Goal: Find specific page/section: Find specific page/section

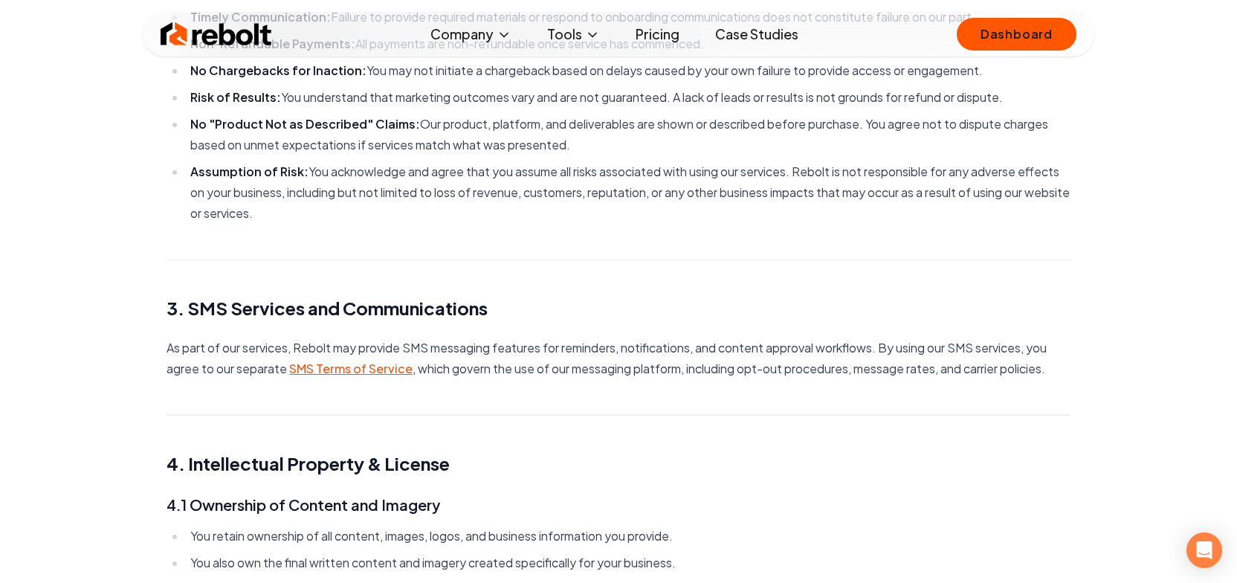
scroll to position [585, 0]
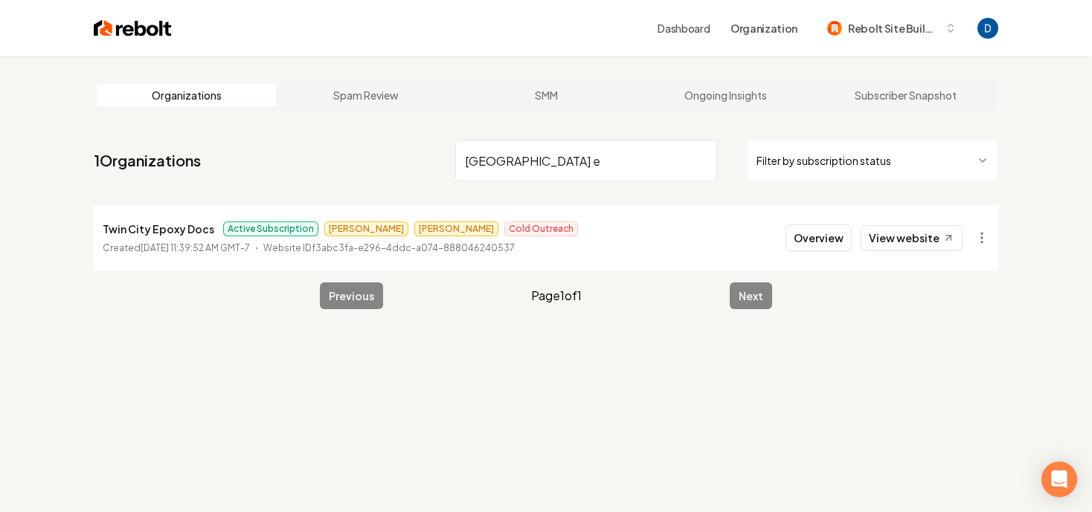
click at [206, 225] on p "Twin City Epoxy Docs" at bounding box center [159, 229] width 112 height 18
copy p "Twin City Epoxy Docs"
click at [524, 161] on input "twin city e" at bounding box center [586, 161] width 262 height 42
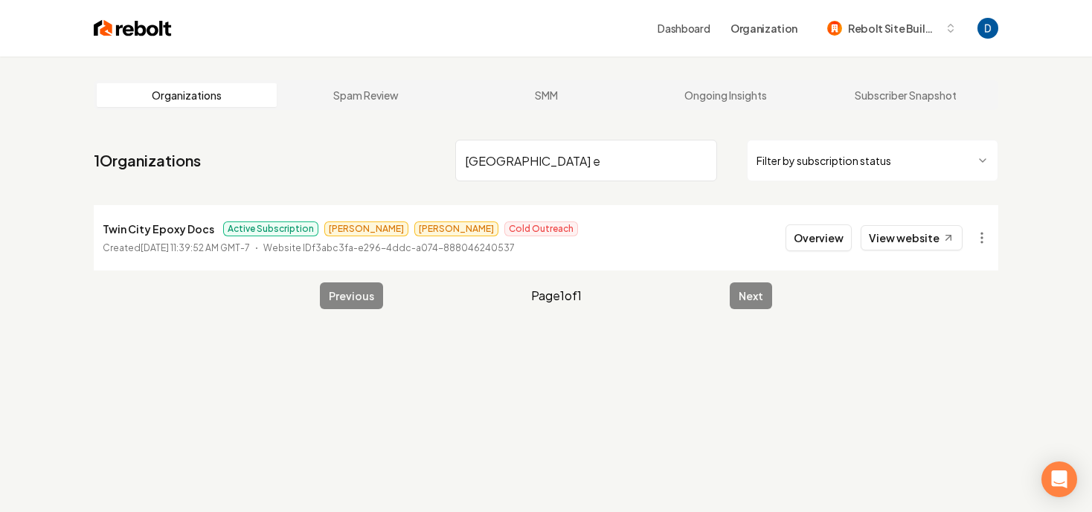
click at [524, 161] on input "twin city e" at bounding box center [586, 161] width 262 height 42
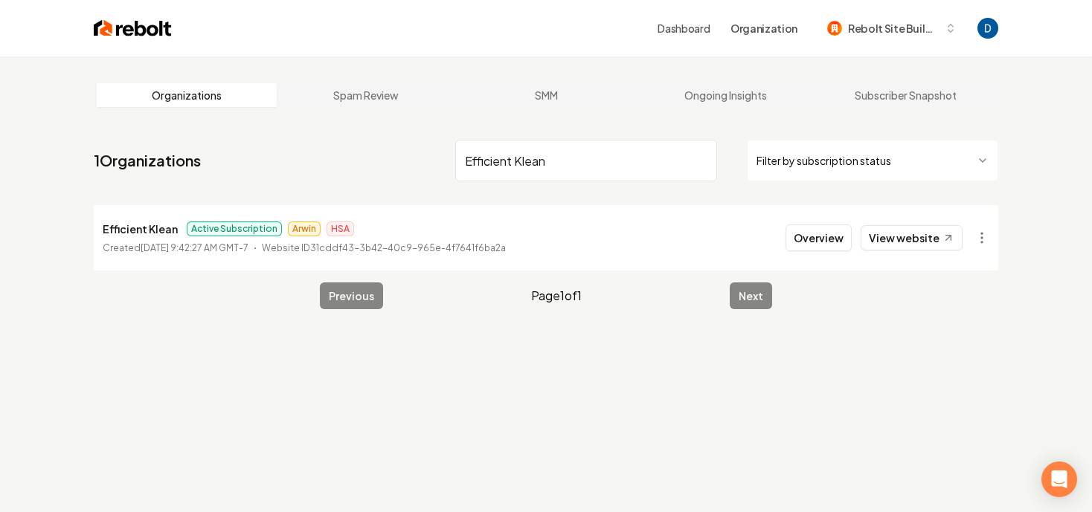
click at [107, 213] on li "Efficient Klean Active Subscription Arwin HSA Created August 21, 2025, 9:42:27 …" at bounding box center [546, 237] width 904 height 65
copy p "Efficient Klean"
click at [512, 170] on input "Efficient Klean" at bounding box center [586, 161] width 262 height 42
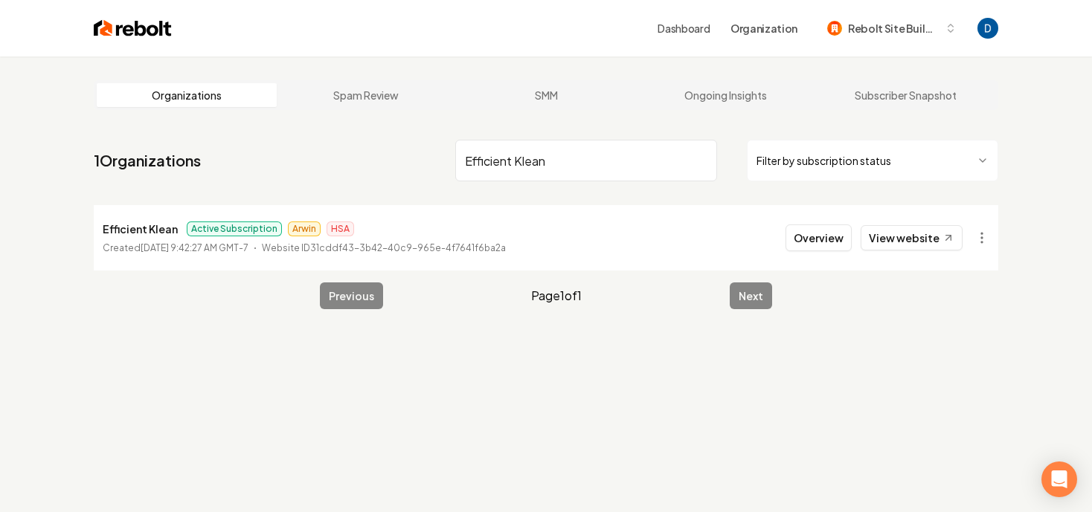
click at [512, 170] on input "Efficient Klean" at bounding box center [586, 161] width 262 height 42
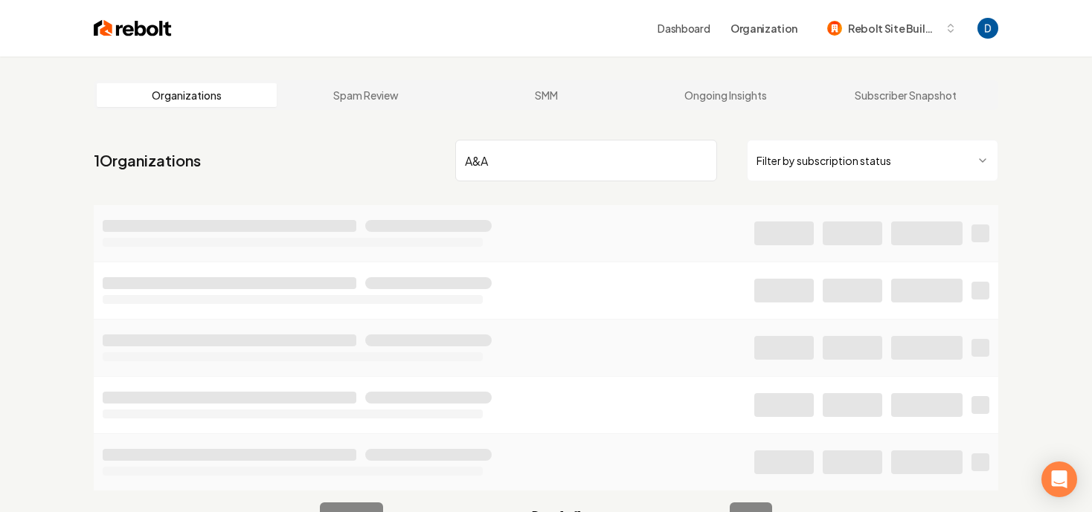
type input "A&A"
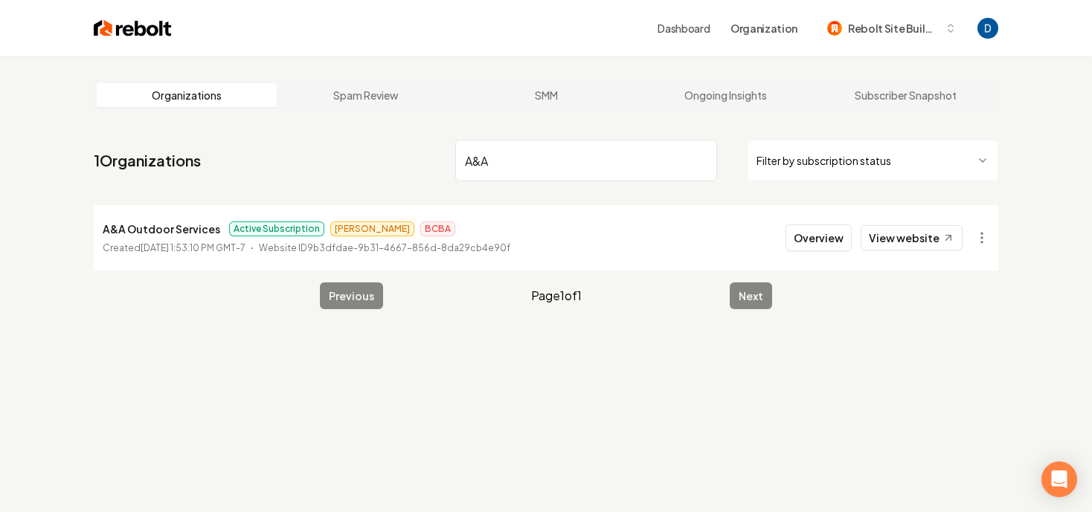
click at [130, 249] on p "Created September 5, 2025, 1:53:10 PM GMT-7" at bounding box center [174, 248] width 143 height 15
click at [152, 240] on div "A&A Outdoor Services Active Subscription James BCBA Created September 5, 2025, …" at bounding box center [306, 238] width 407 height 36
click at [154, 236] on p "A&A Outdoor Services" at bounding box center [161, 229] width 117 height 18
click at [155, 233] on p "A&A Outdoor Services" at bounding box center [161, 229] width 117 height 18
click at [156, 233] on p "A&A Outdoor Services" at bounding box center [161, 229] width 117 height 18
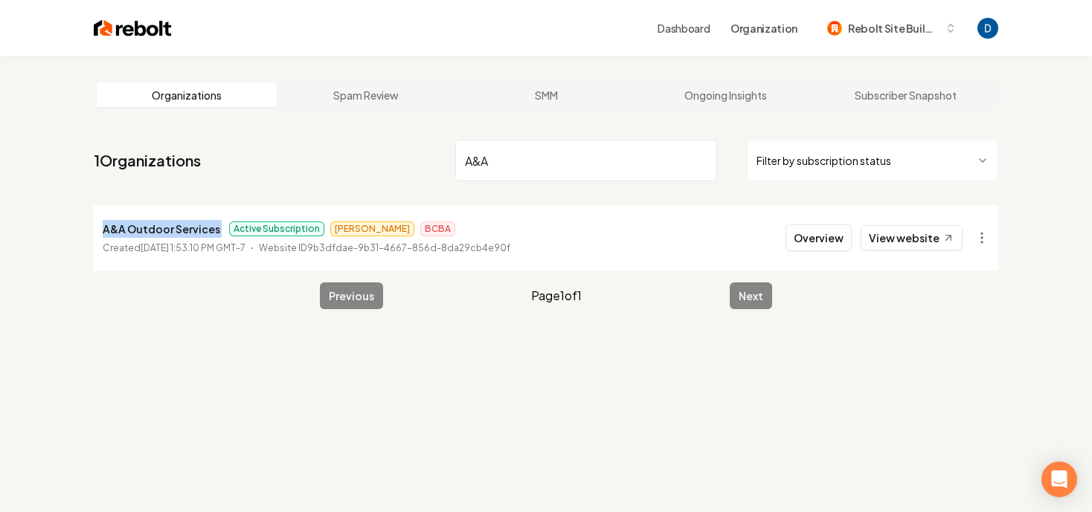
click at [156, 233] on p "A&A Outdoor Services" at bounding box center [161, 229] width 117 height 18
copy p "A&A Outdoor Services"
